Goal: Transaction & Acquisition: Obtain resource

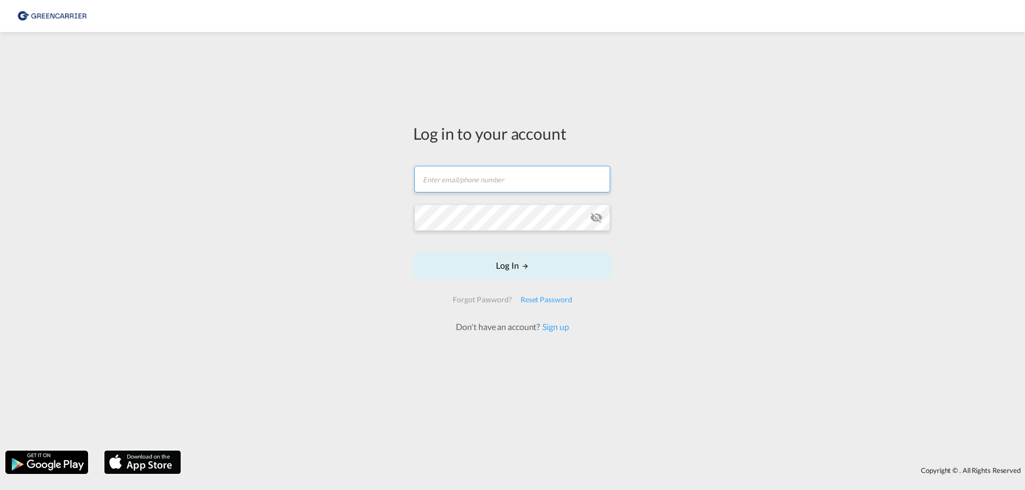
type input "[EMAIL_ADDRESS][DOMAIN_NAME]"
click at [509, 292] on div "Forgot Password?" at bounding box center [481, 299] width 67 height 19
click at [510, 269] on button "Log In" at bounding box center [512, 265] width 199 height 27
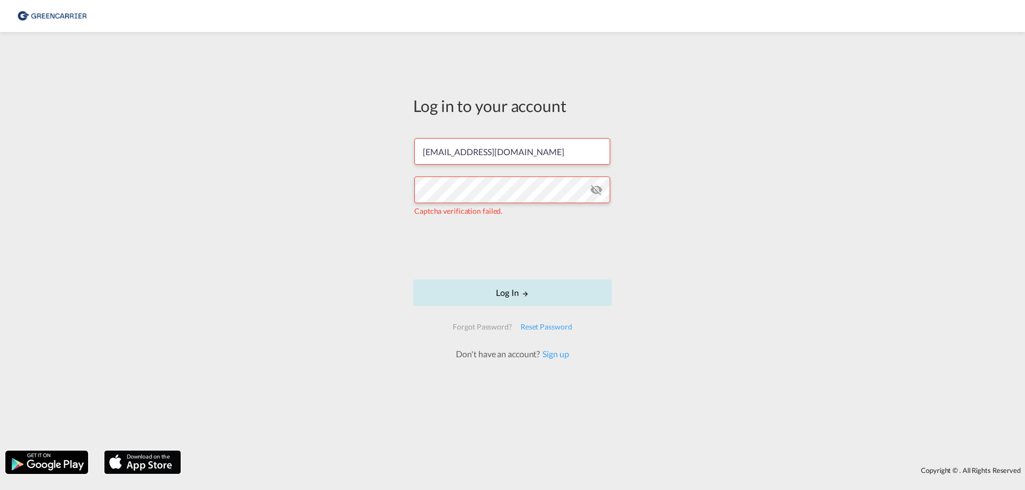
click at [525, 290] on md-icon "LOGIN" at bounding box center [524, 293] width 7 height 7
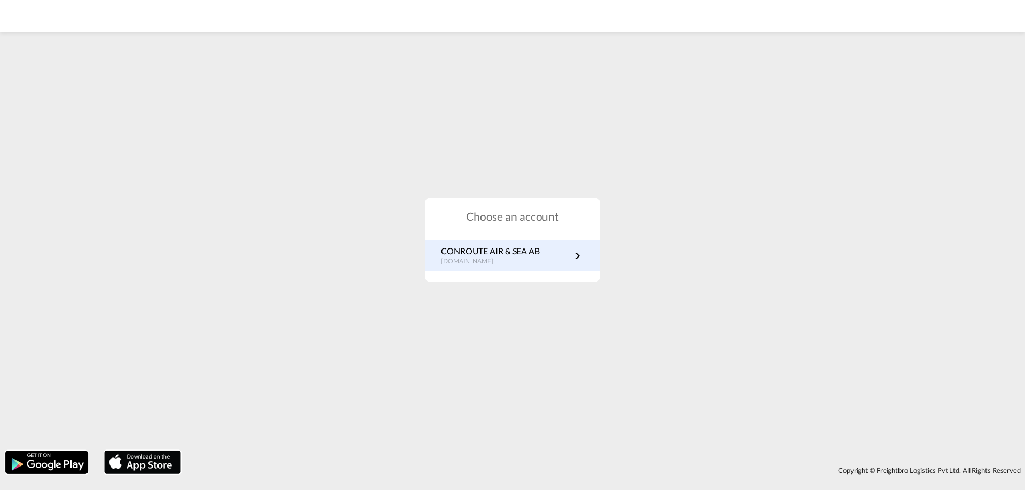
click at [533, 251] on p "CONROUTE AIR & SEA AB" at bounding box center [490, 251] width 99 height 12
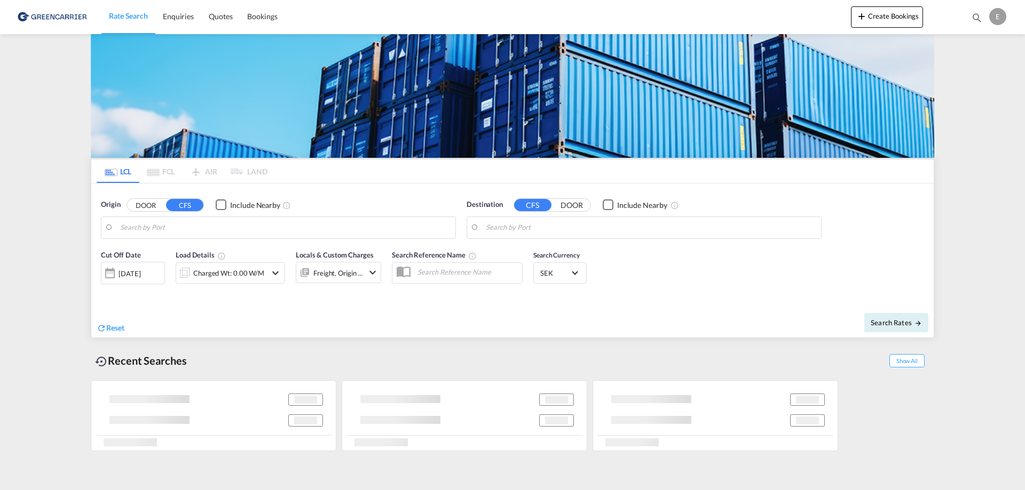
type input "Gothenburg (Goteborg), SEGOT"
type input "Haiphong, VNHPH"
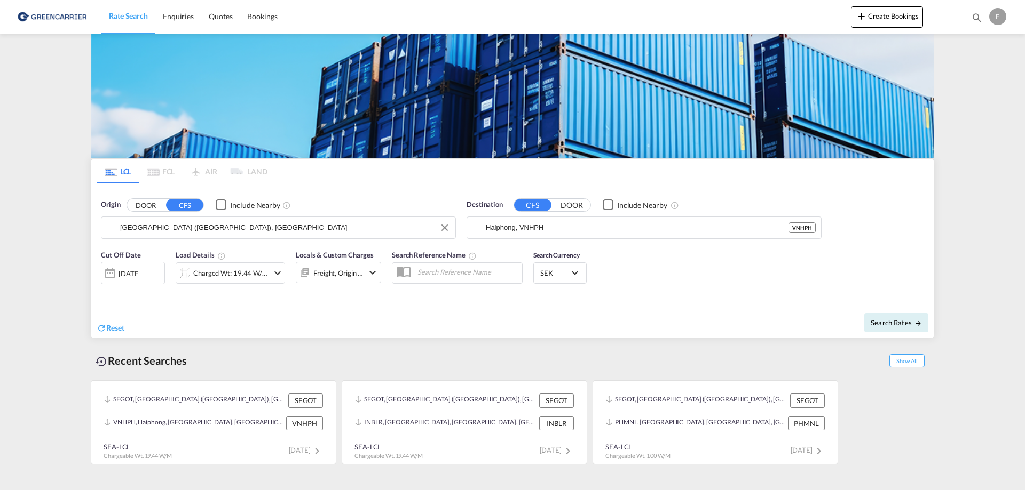
click at [239, 227] on input "Gothenburg (Goteborg), SEGOT" at bounding box center [285, 228] width 330 height 16
click at [624, 238] on md-autocomplete-wrap "Haiphong, VNHPH" at bounding box center [651, 230] width 330 height 21
click at [245, 220] on input "Gothenburg (Goteborg), SEGOT" at bounding box center [285, 228] width 330 height 16
drag, startPoint x: 154, startPoint y: 226, endPoint x: 94, endPoint y: 225, distance: 60.3
click at [32, 223] on body "Rate Search Enquiries Quotes Bookings Rate Search Enquiries" at bounding box center [512, 245] width 1025 height 490
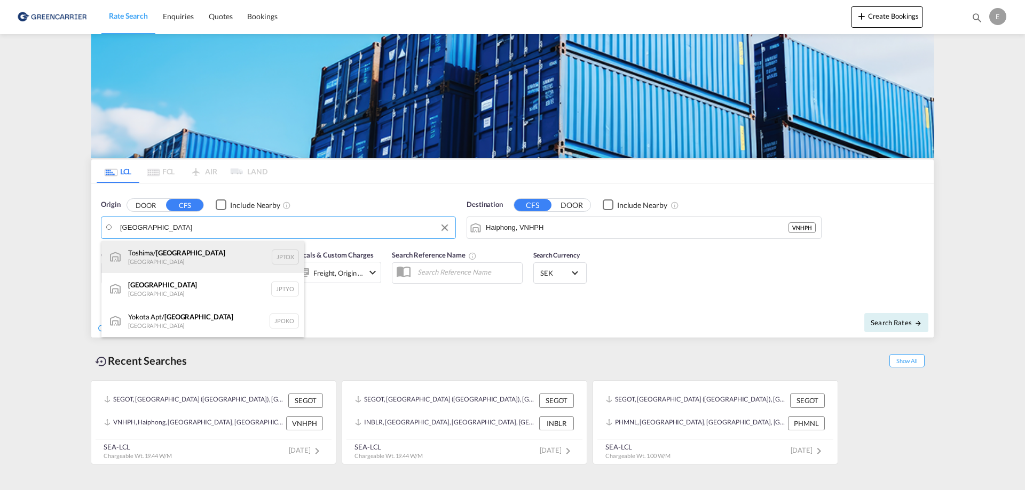
click at [191, 259] on div "Toshima/ Tokyo Japan JPTOX" at bounding box center [202, 257] width 203 height 32
type input "Toshima/Tokyo, JPTOX"
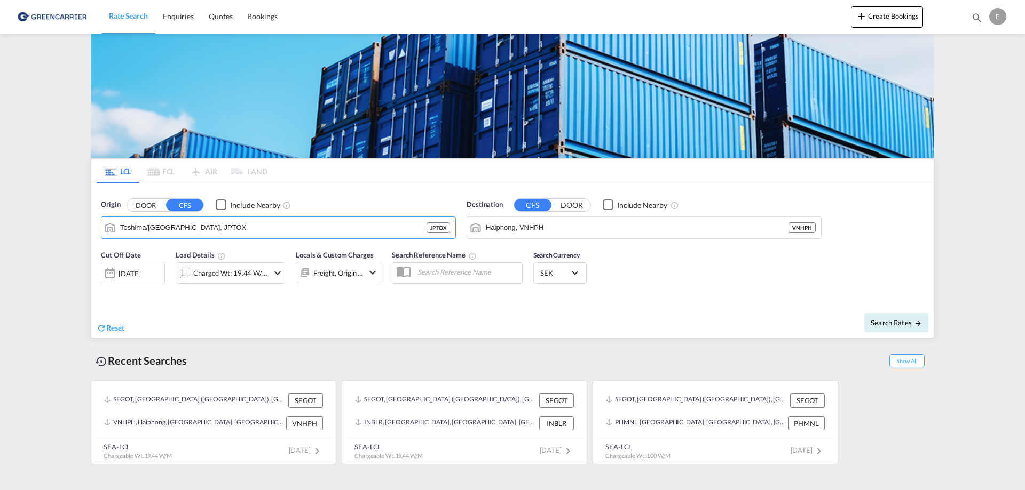
click at [196, 248] on div "Cut Off Date 24 Sep 2025 24/09/2025 Load Details Charged Wt: 19.44 W/M Locals &…" at bounding box center [241, 270] width 291 height 53
click at [566, 231] on input "Haiphong, VNHPH" at bounding box center [651, 228] width 330 height 16
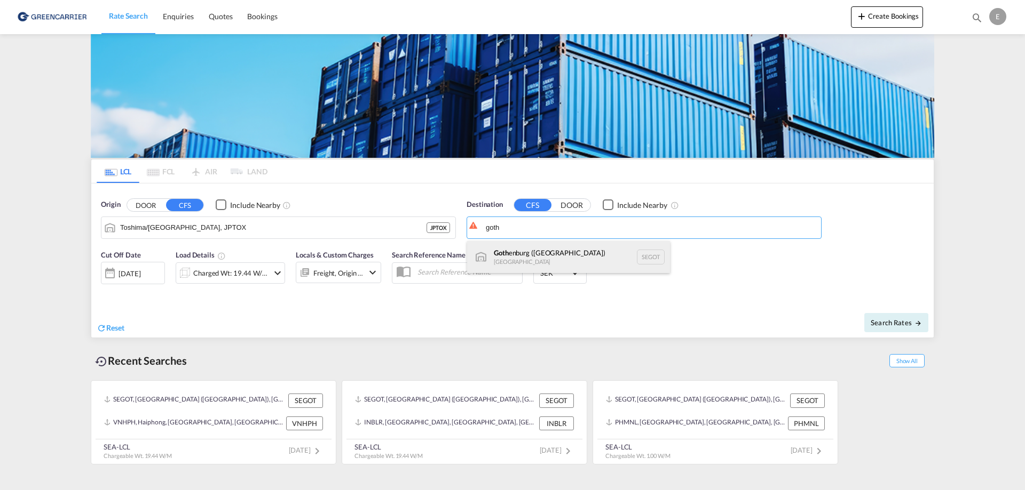
click at [558, 244] on div "Goth enburg (Goteborg) Sweden SEGOT" at bounding box center [568, 257] width 203 height 32
type input "Gothenburg (Goteborg), SEGOT"
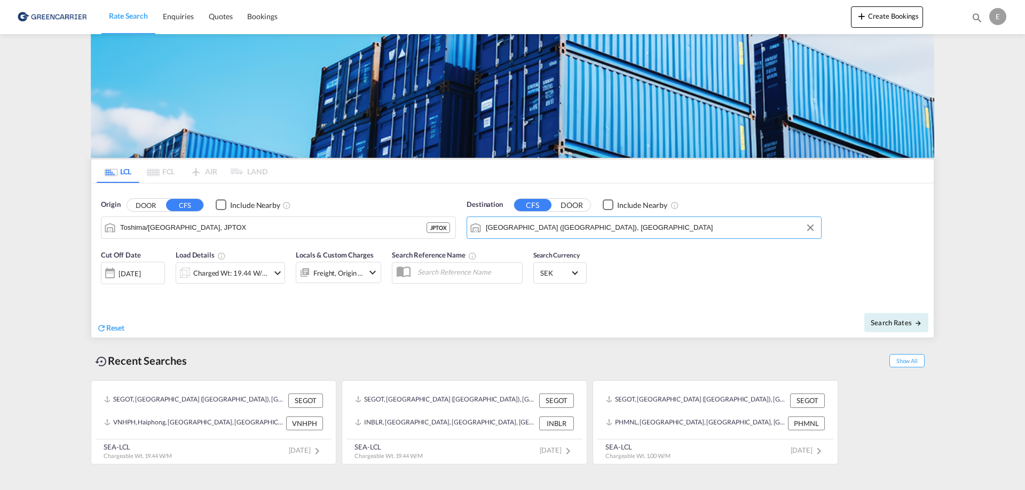
click at [272, 273] on md-icon "icon-chevron-down" at bounding box center [277, 273] width 13 height 13
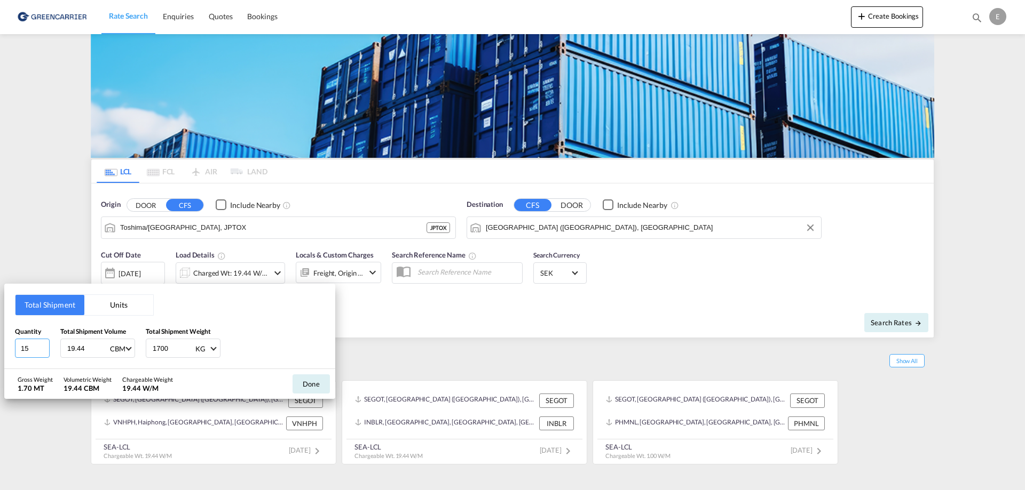
drag, startPoint x: 34, startPoint y: 343, endPoint x: 0, endPoint y: 342, distance: 33.6
click at [6, 345] on div "Total Shipment Units Quantity 15 Total Shipment Volume 19.44 CBM CBM CFT Total …" at bounding box center [169, 326] width 331 height 85
type input "2"
type input "3.43"
type input "540"
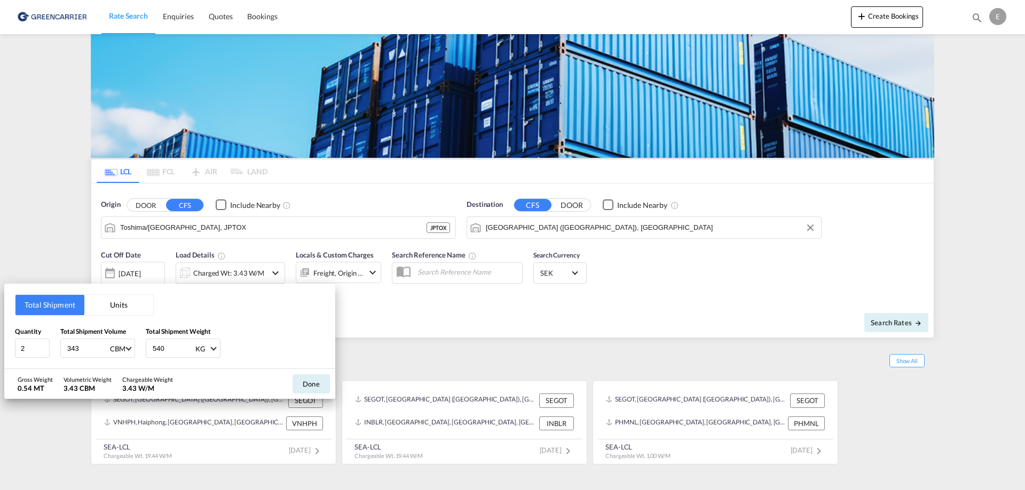
type input "3.43"
click at [320, 388] on button "Done" at bounding box center [310, 384] width 37 height 19
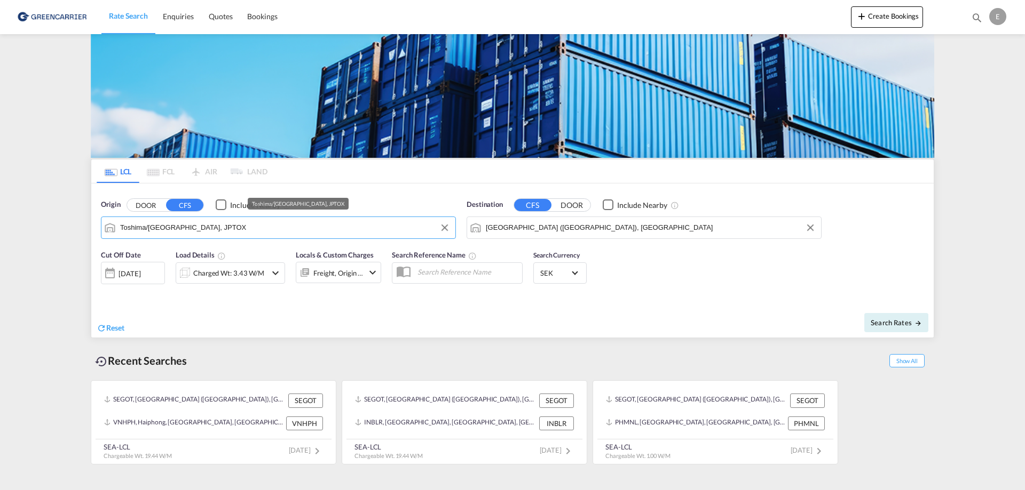
click at [201, 230] on input "Toshima/Tokyo, JPTOX" at bounding box center [285, 228] width 330 height 16
click at [442, 228] on button "Clear Input" at bounding box center [445, 228] width 16 height 16
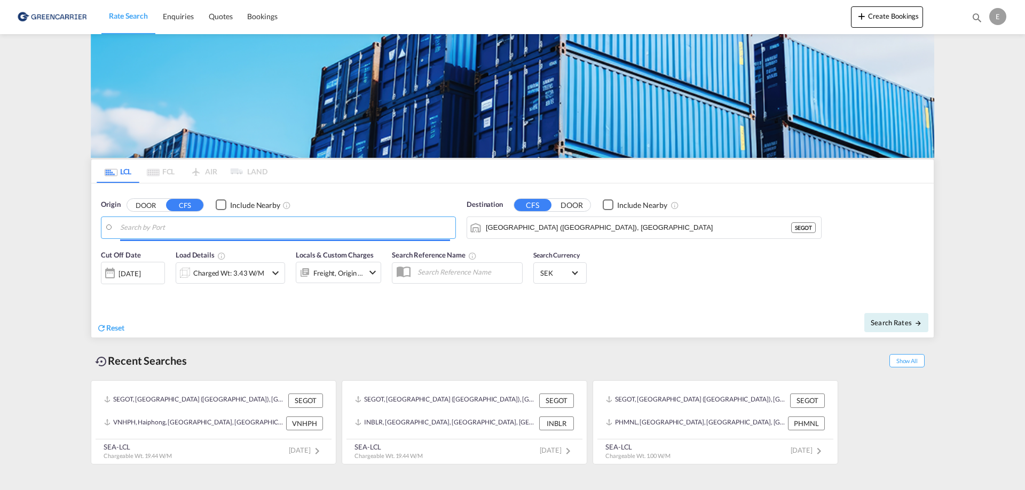
click at [288, 226] on input "Search by Port" at bounding box center [285, 228] width 330 height 16
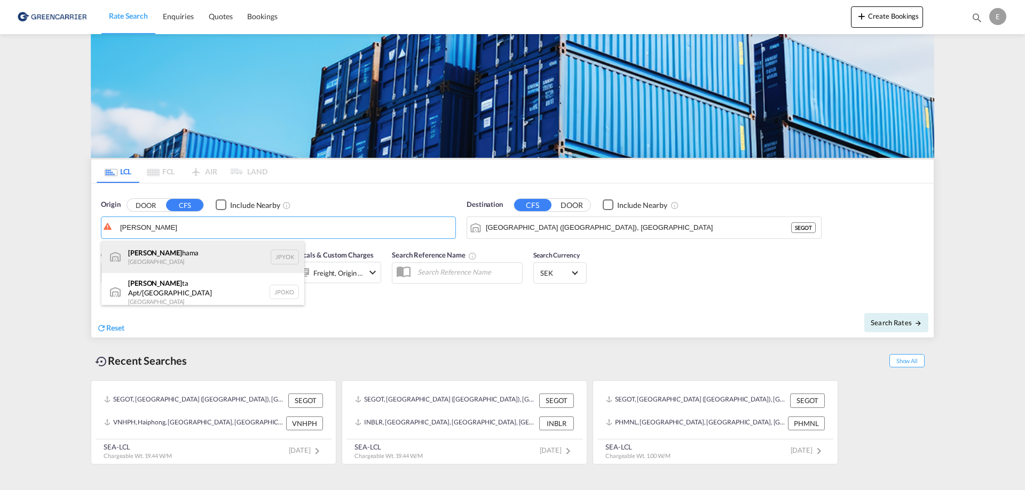
click at [182, 258] on div "Yoko hama Japan JPYOK" at bounding box center [202, 257] width 203 height 32
type input "Yokohama, JPYOK"
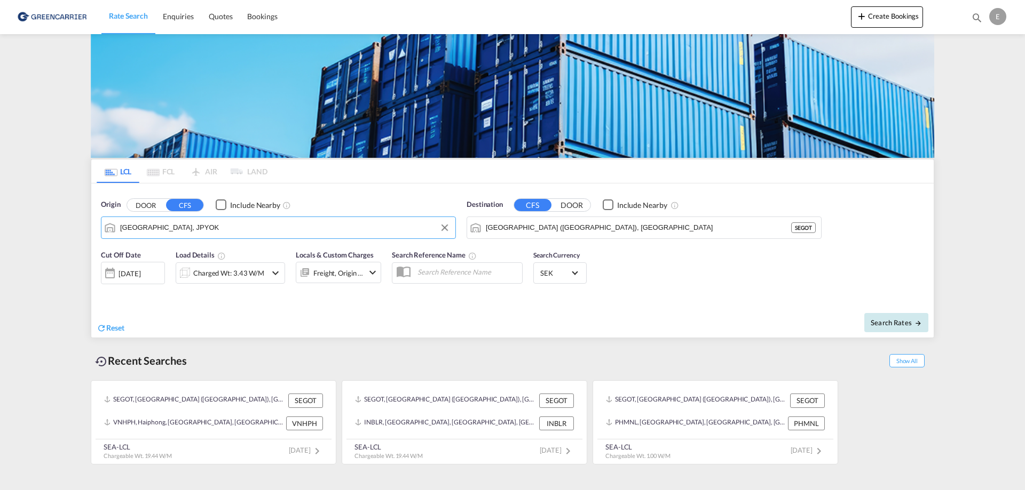
click at [899, 324] on span "Search Rates" at bounding box center [895, 323] width 51 height 9
type input "JPYOK to SEGOT / 24 Sep 2025"
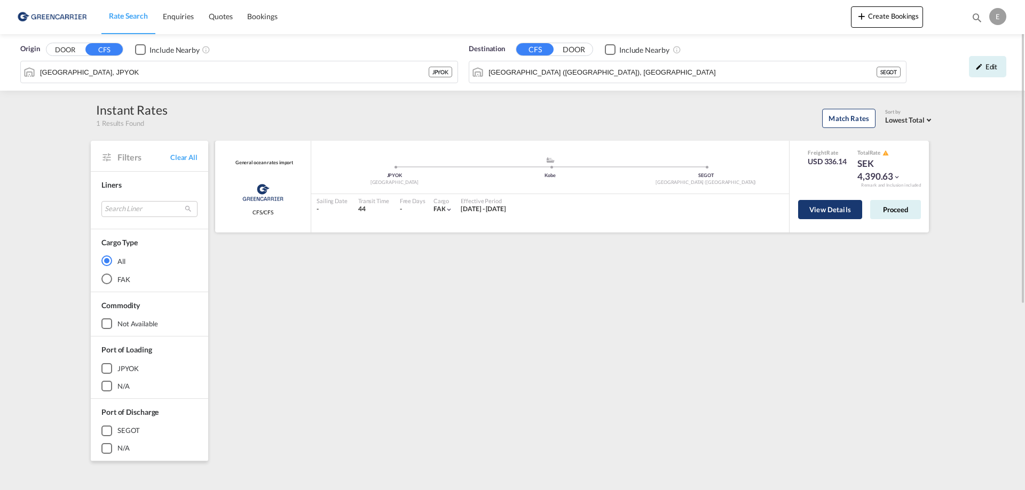
click at [807, 211] on button "View Details" at bounding box center [830, 209] width 64 height 19
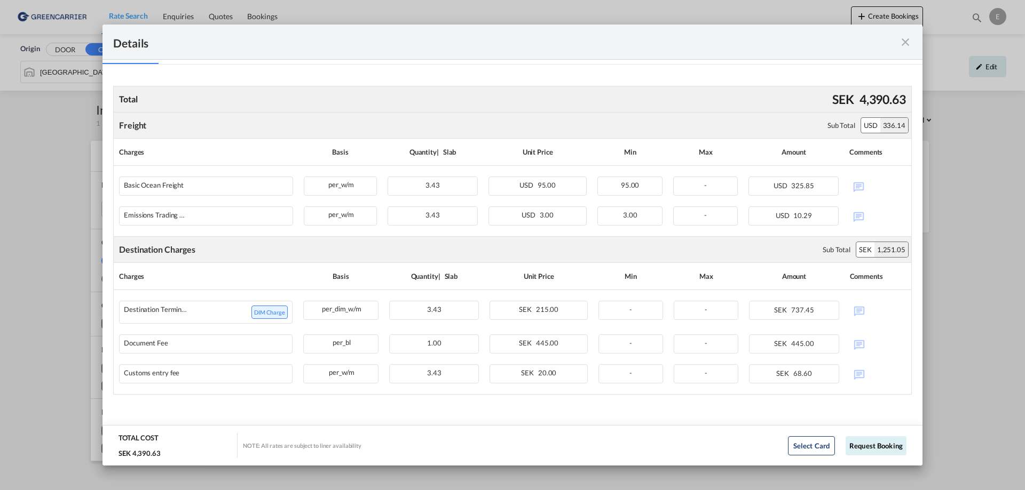
scroll to position [172, 0]
click at [901, 47] on md-icon "icon-close fg-AAA8AD m-0 cursor" at bounding box center [905, 42] width 13 height 13
